Goal: Transaction & Acquisition: Book appointment/travel/reservation

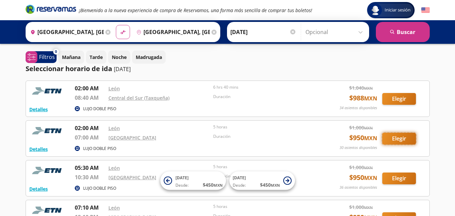
click at [396, 137] on button "Elegir" at bounding box center [399, 139] width 34 height 12
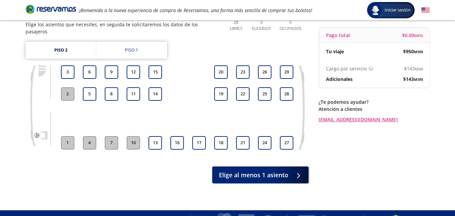
scroll to position [64, 0]
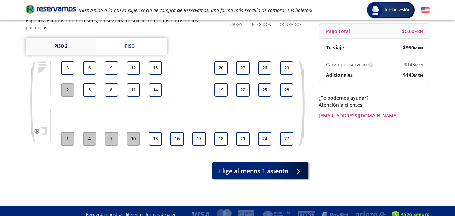
click at [76, 40] on link "Piso 2" at bounding box center [61, 46] width 70 height 17
click at [118, 42] on link "Piso 1" at bounding box center [131, 46] width 71 height 17
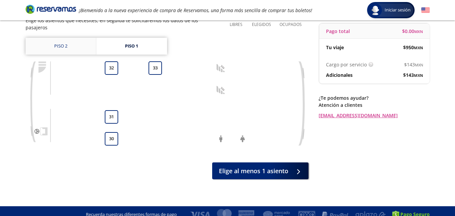
click at [86, 43] on link "Piso 2" at bounding box center [61, 46] width 70 height 17
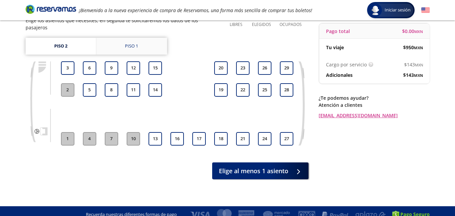
click at [124, 43] on link "Piso 1" at bounding box center [131, 46] width 71 height 17
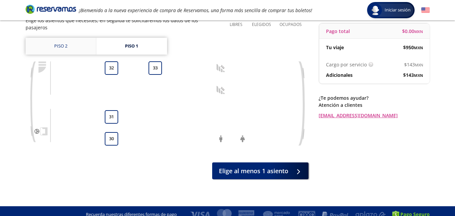
click at [66, 41] on link "Piso 2" at bounding box center [61, 46] width 70 height 17
